Goal: Task Accomplishment & Management: Manage account settings

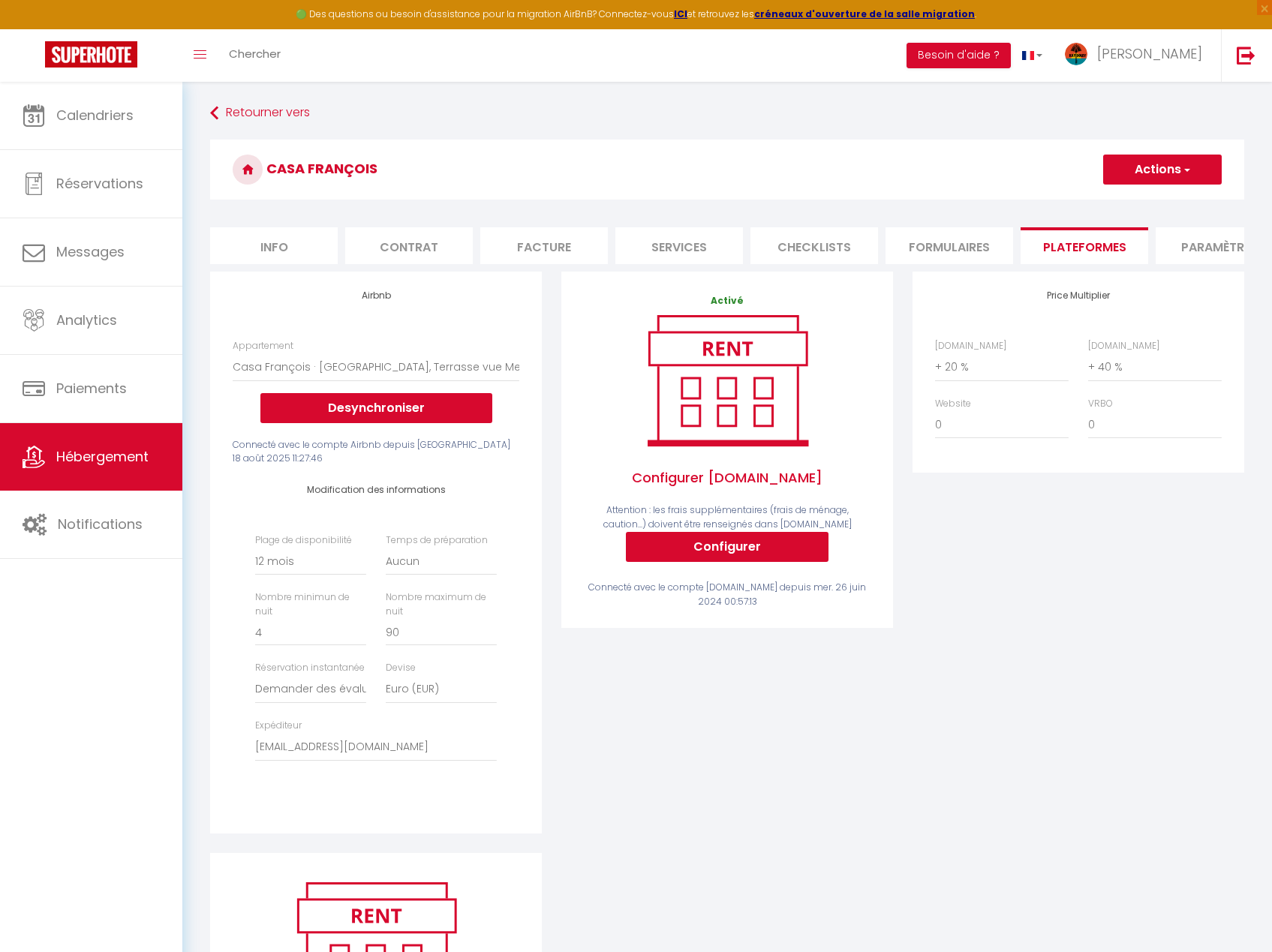
select select "13879-1184094270870617148"
select select "365"
select select "well_reviewed_guests"
select select "EUR"
select select "+ 20 %"
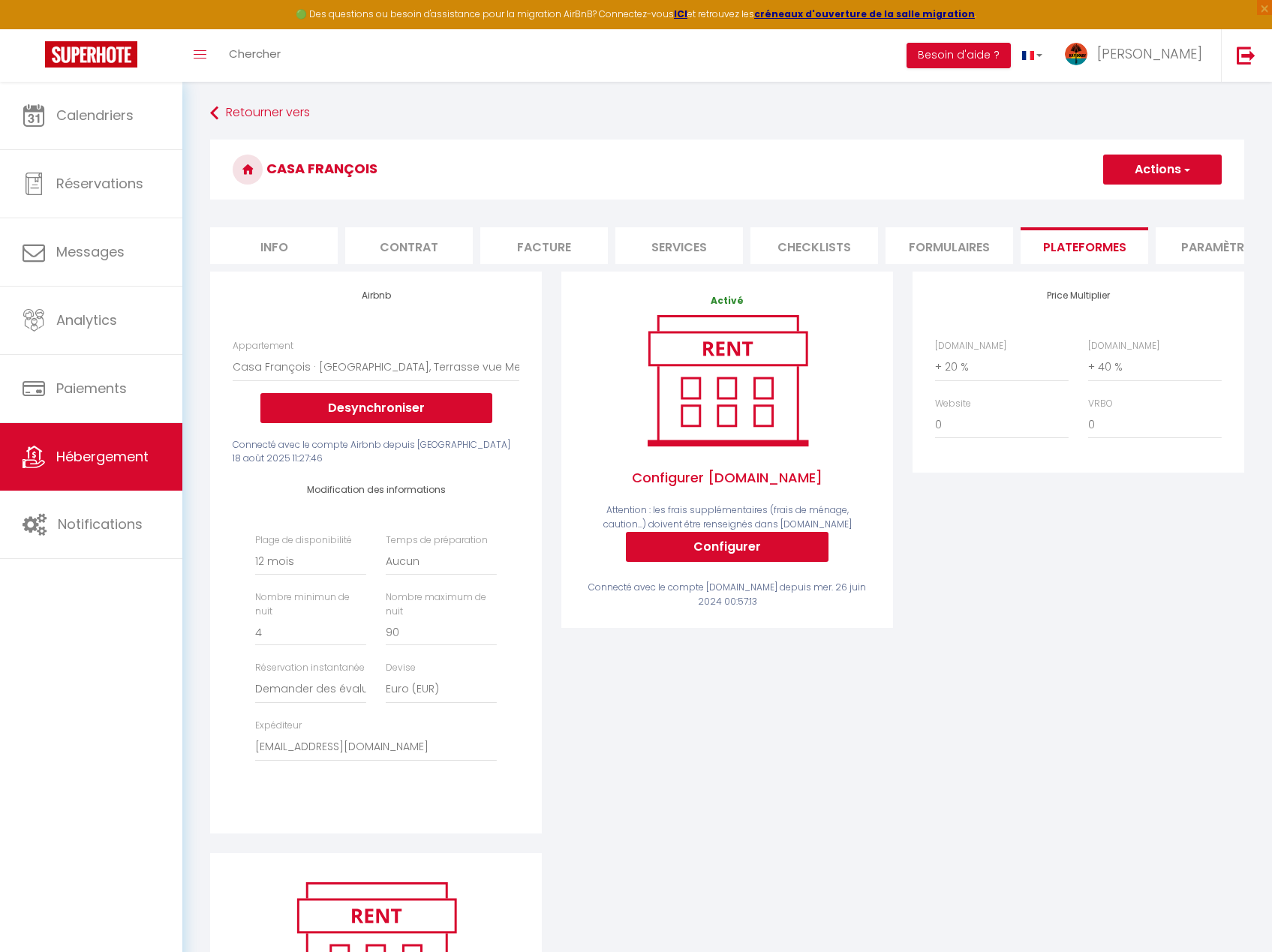
select select "+ 40 %"
click at [78, 105] on link "Calendriers" at bounding box center [91, 116] width 182 height 68
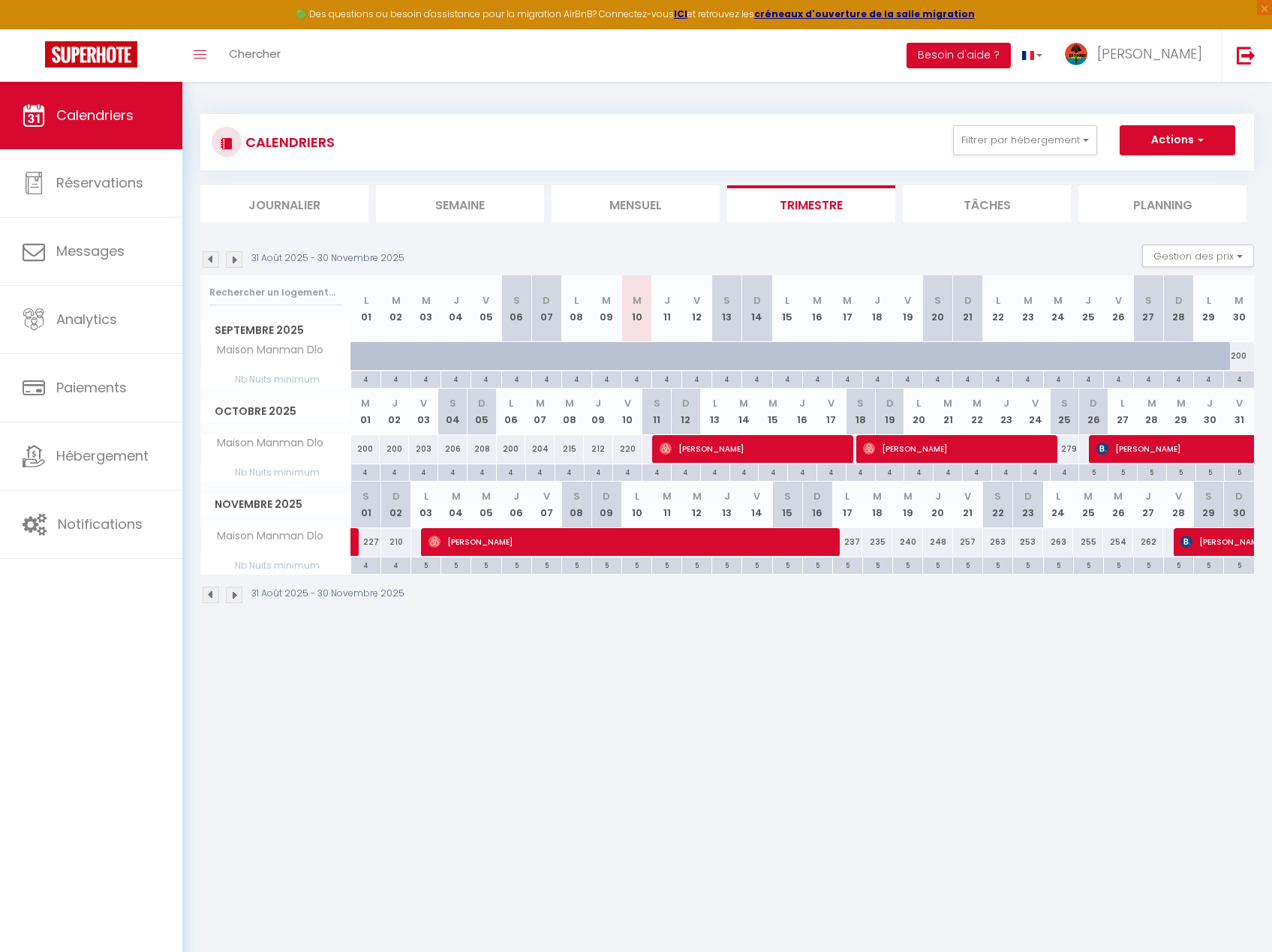
click at [949, 140] on div "Filtrer par hébergement [PERSON_NAME] [PERSON_NAME] Lauramar - Noix de [PERSON_…" at bounding box center [963, 140] width 41 height 30
click at [958, 140] on button "Filtrer par hébergement" at bounding box center [1024, 140] width 144 height 30
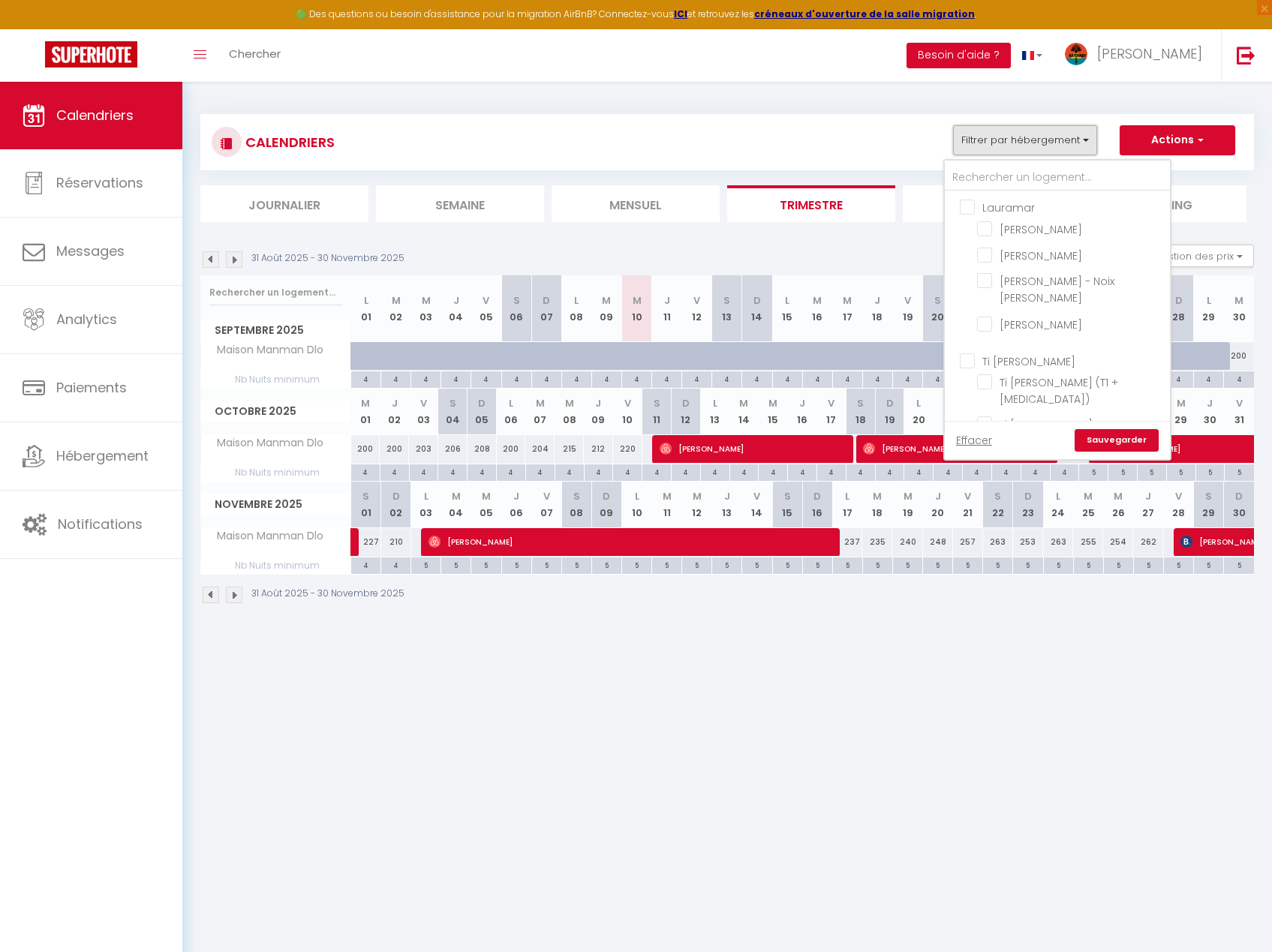
scroll to position [525, 0]
click at [1037, 268] on input "Maison Manman Dlo" at bounding box center [1070, 275] width 187 height 15
checkbox input "false"
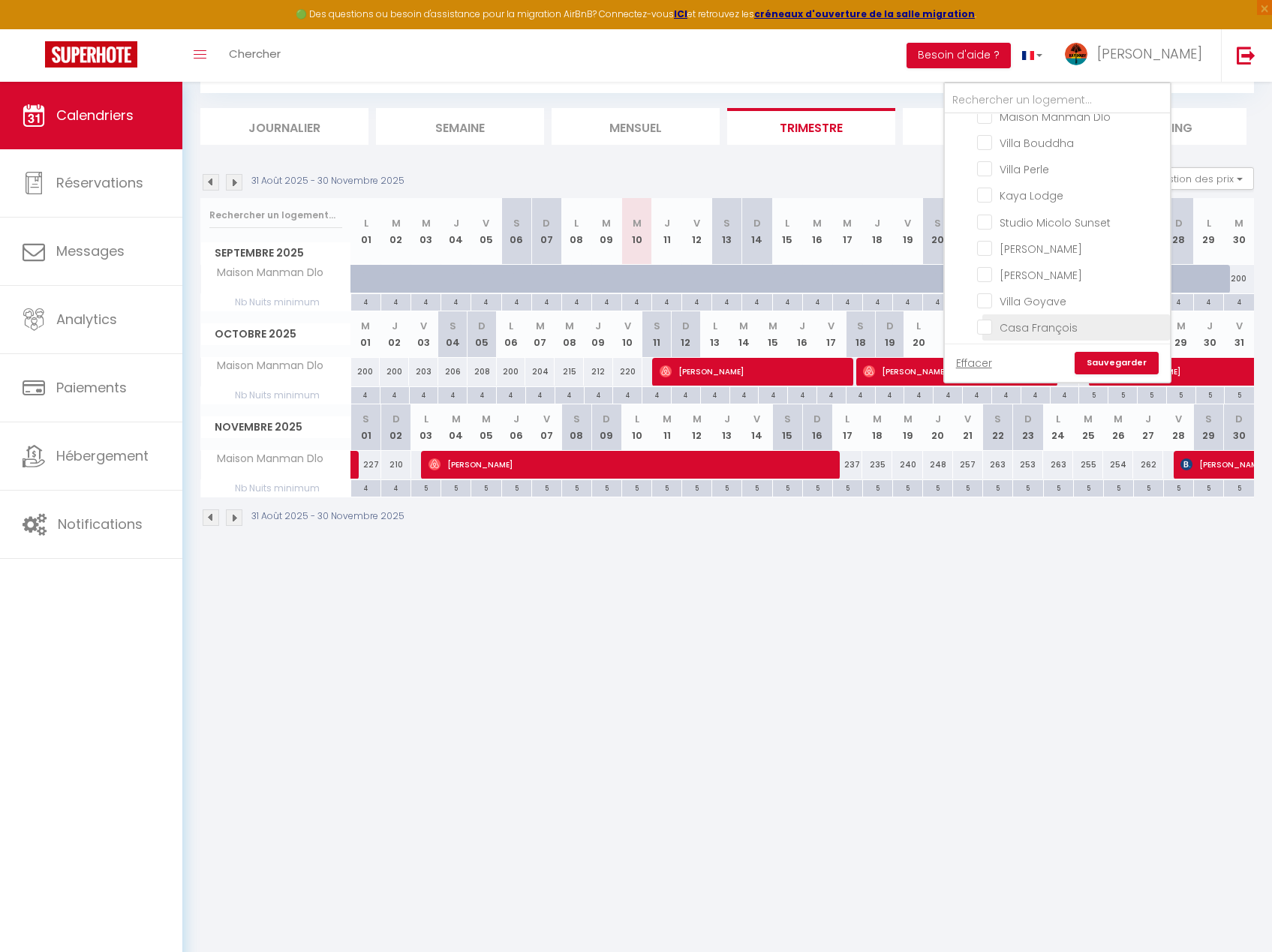
scroll to position [82, 0]
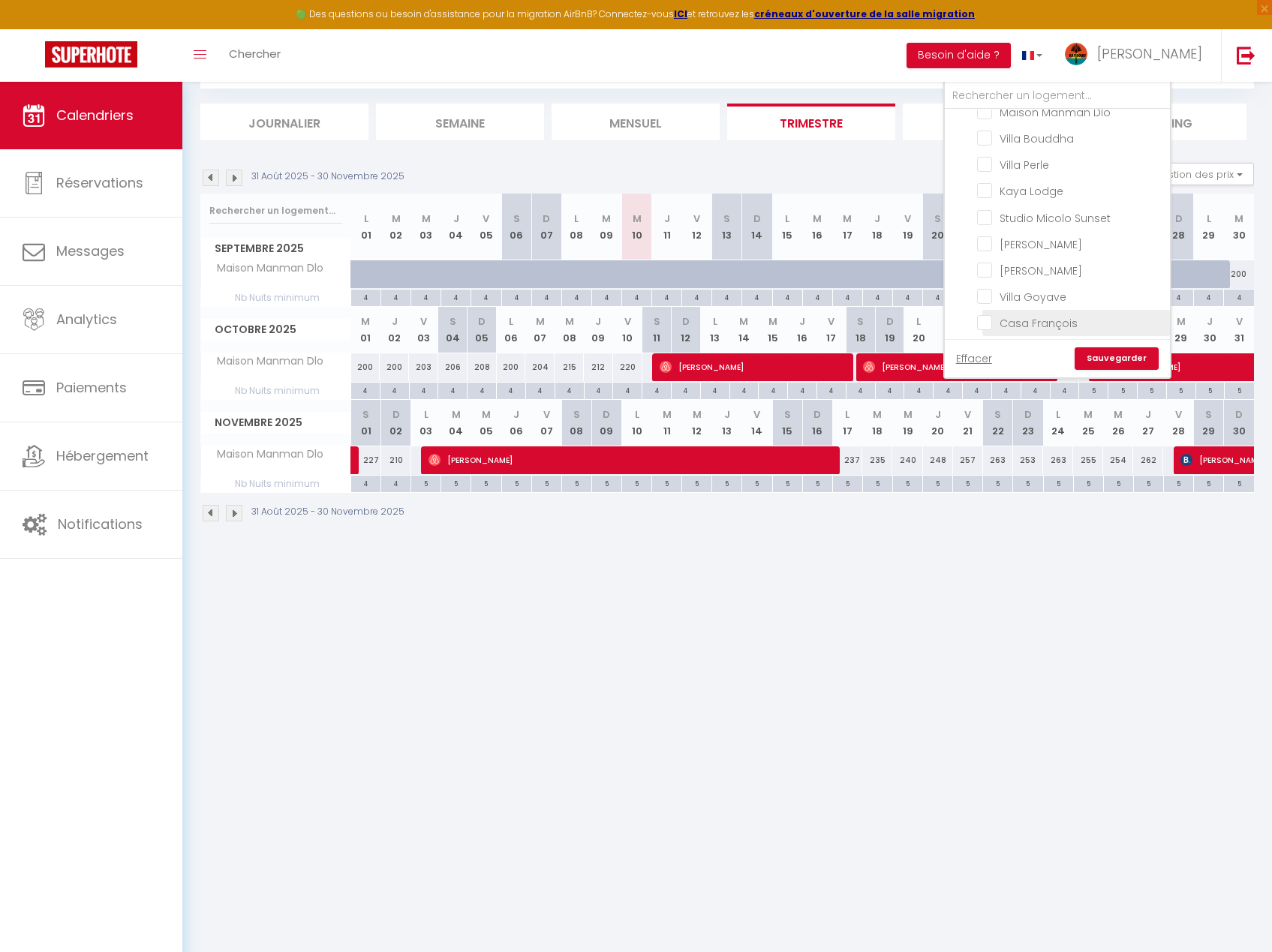
click at [1046, 315] on input "Casa François" at bounding box center [1070, 322] width 187 height 15
checkbox input "true"
checkbox input "false"
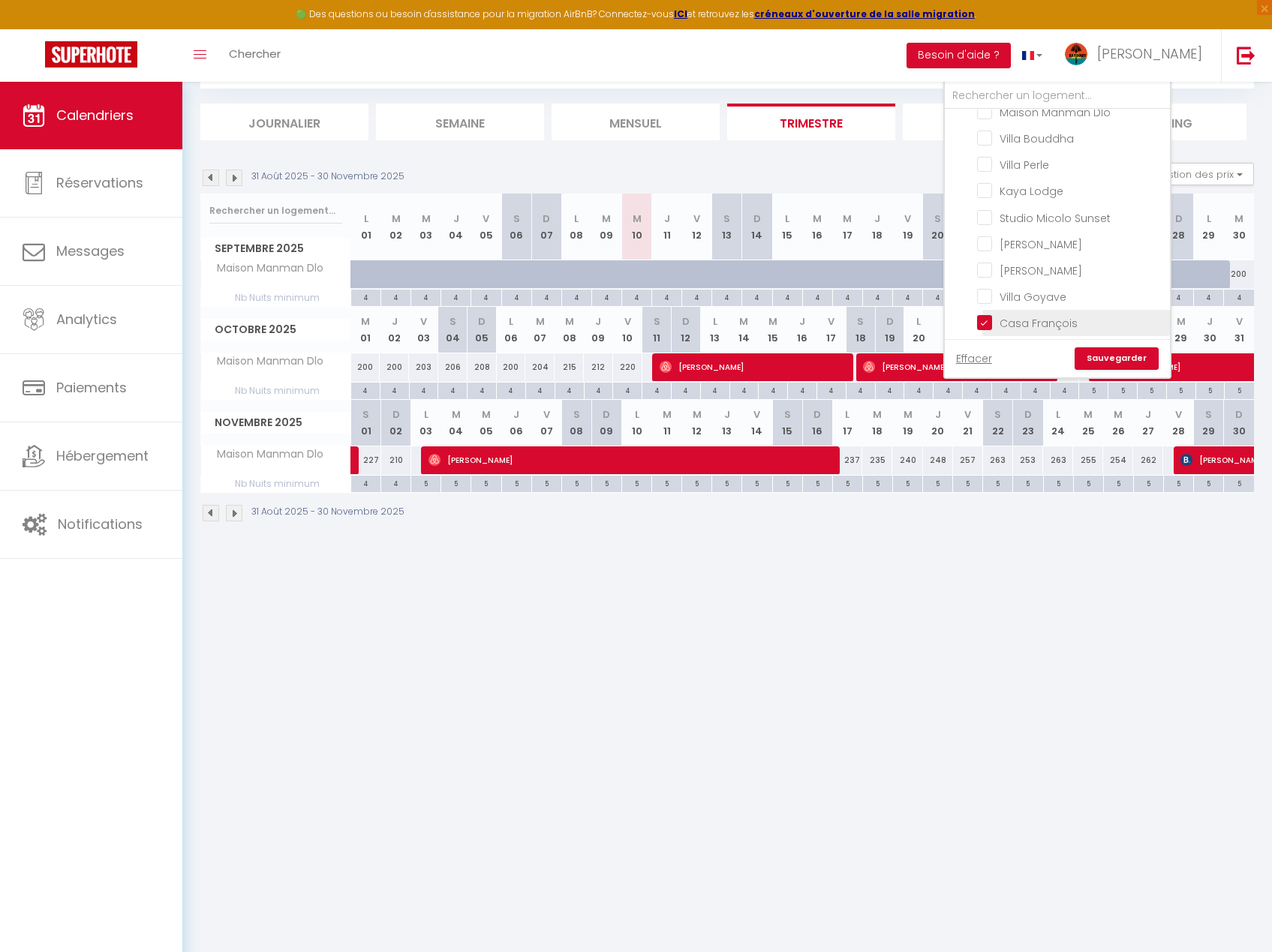
checkbox input "false"
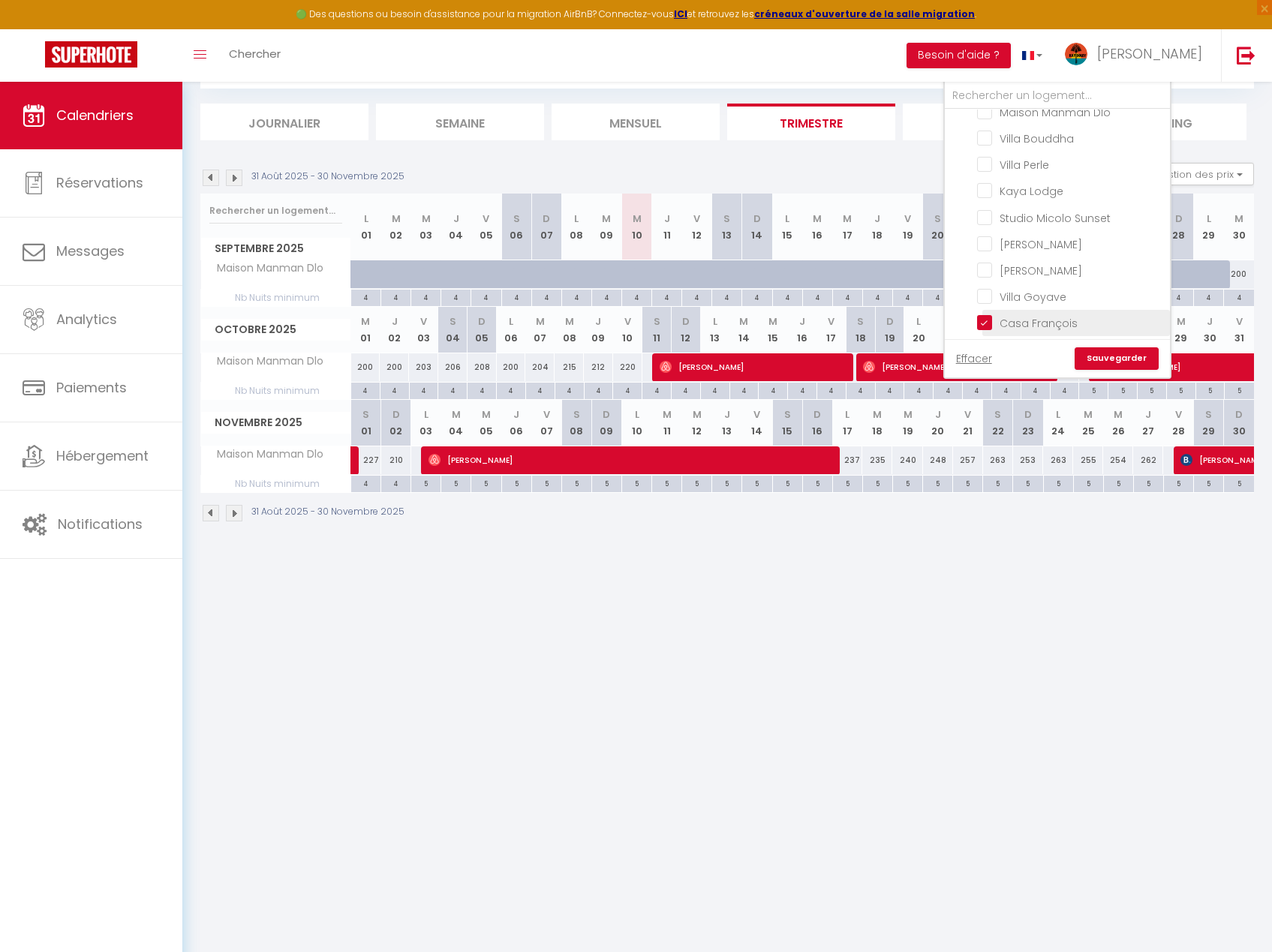
checkbox input "false"
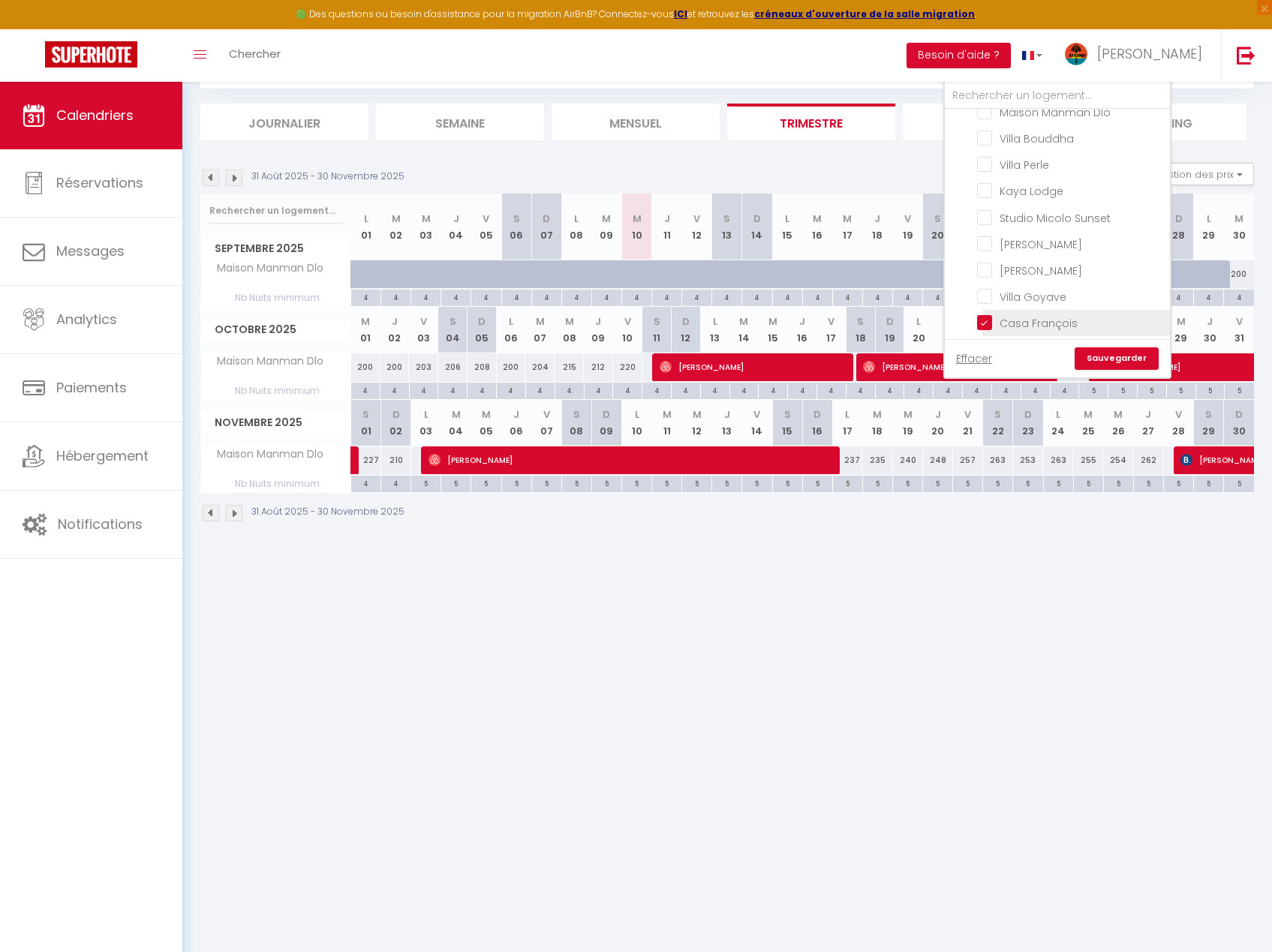
checkbox input "false"
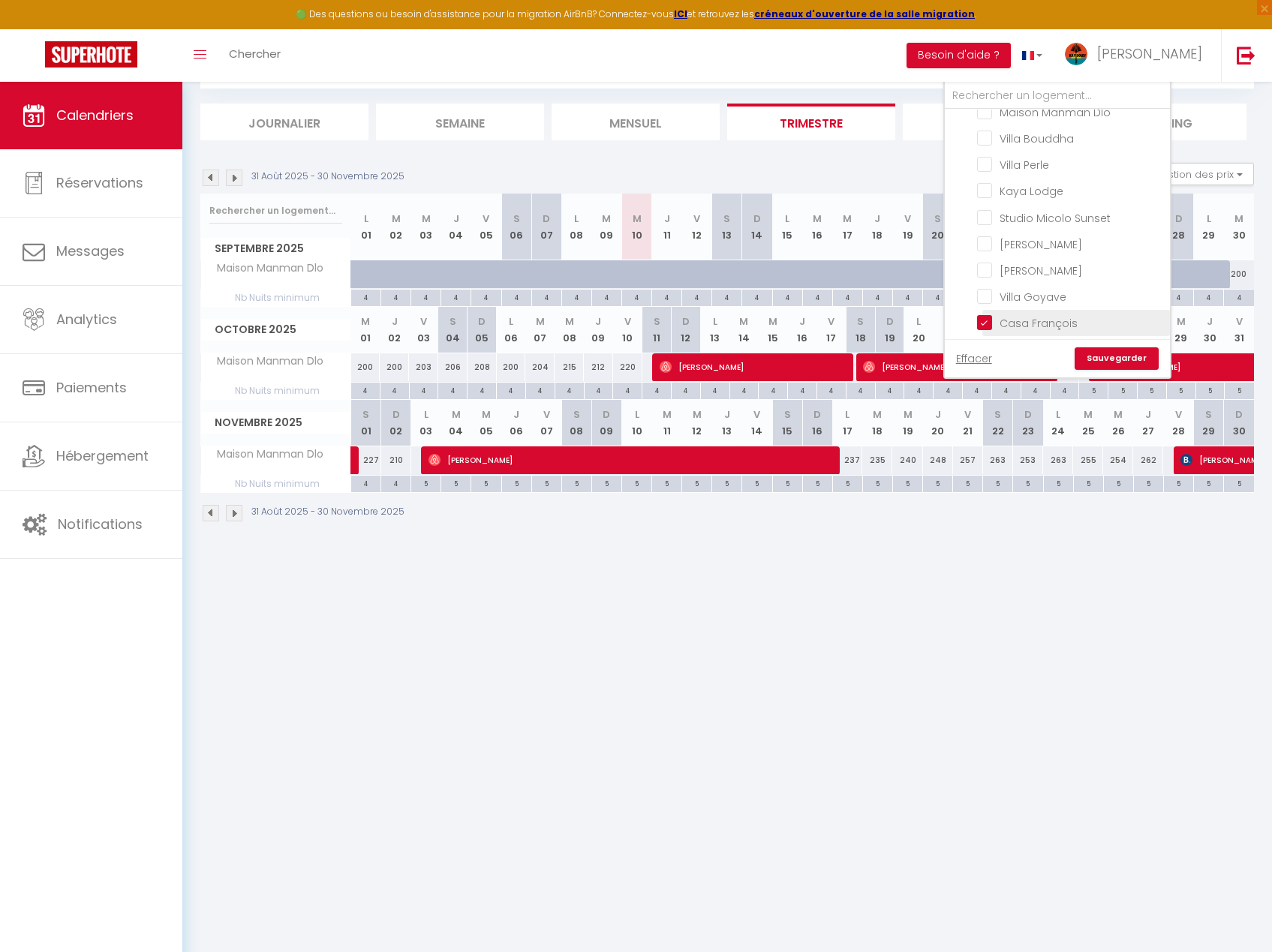
checkbox input "false"
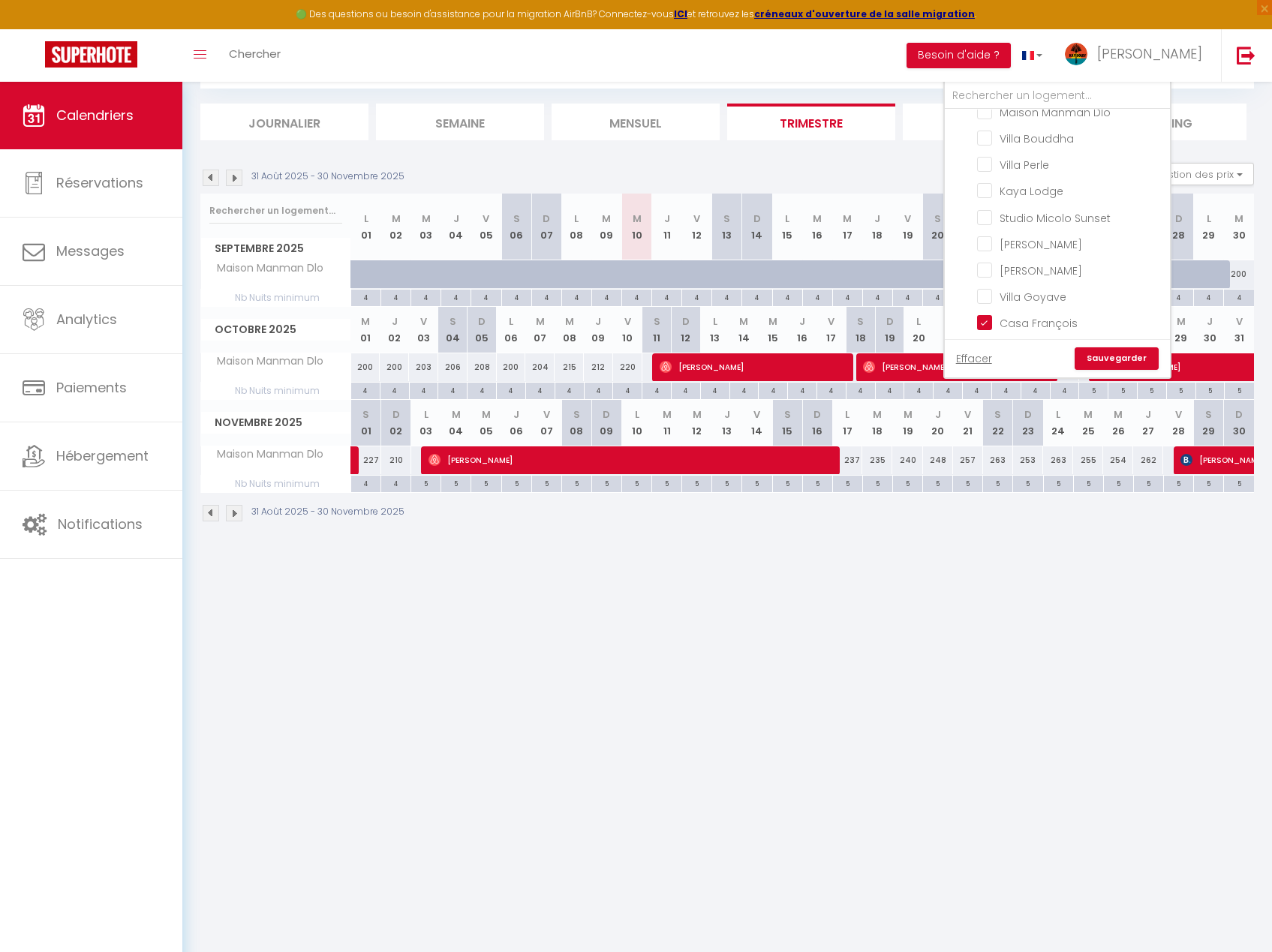
click at [1133, 356] on link "Sauvegarder" at bounding box center [1116, 359] width 84 height 23
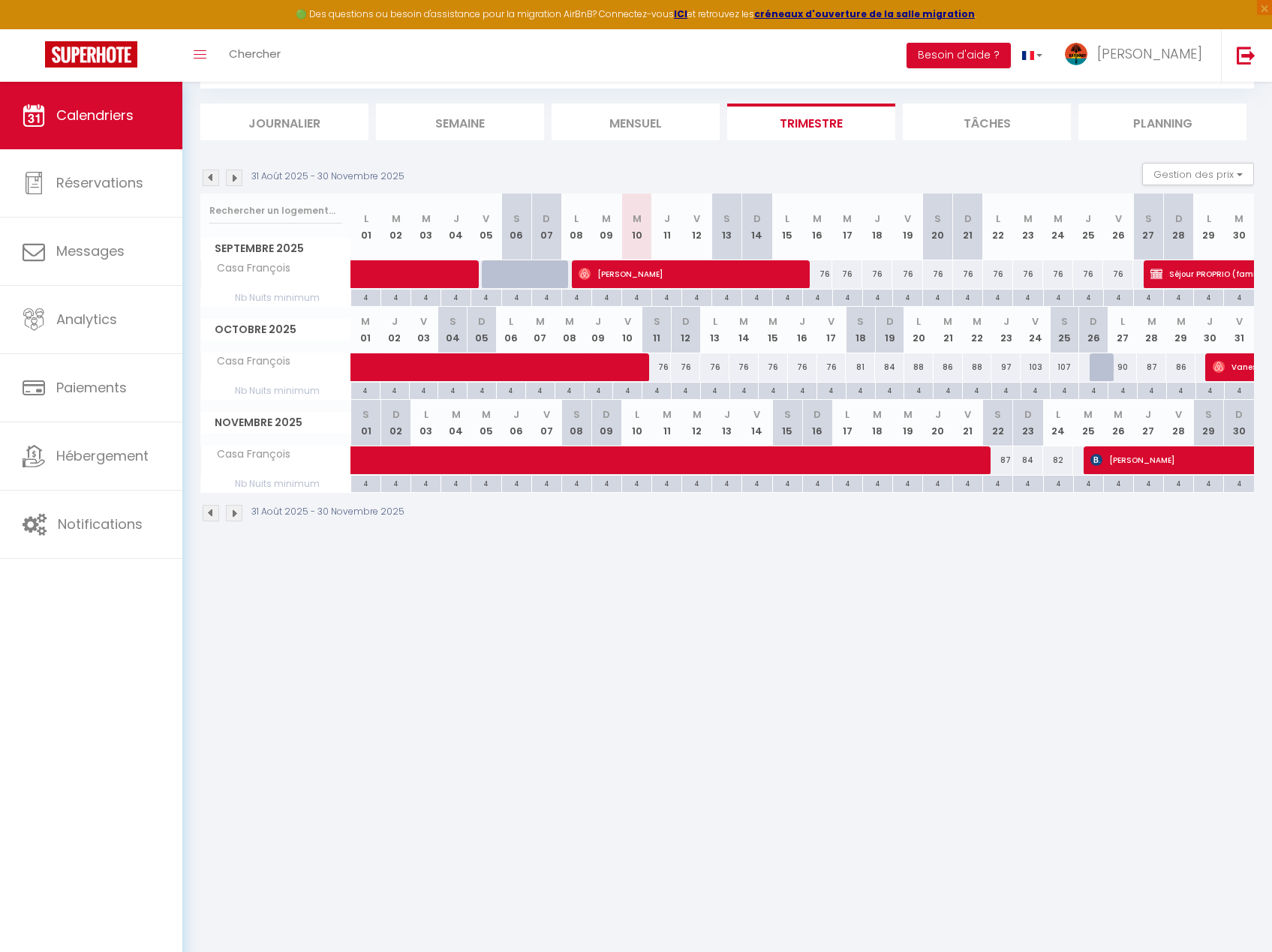
click at [695, 120] on li "Mensuel" at bounding box center [635, 122] width 168 height 37
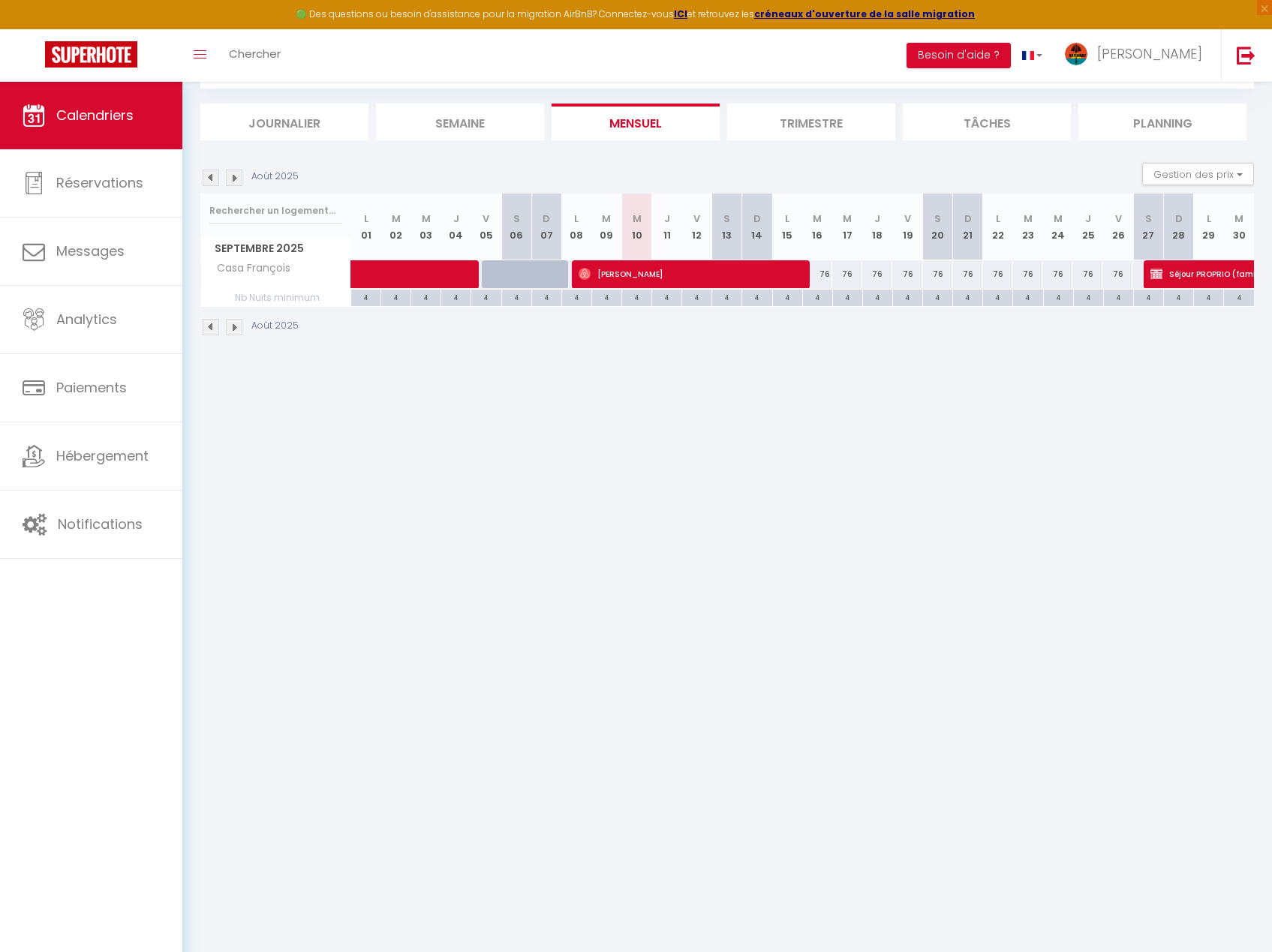
click at [210, 178] on img at bounding box center [211, 178] width 17 height 17
